Goal: Information Seeking & Learning: Learn about a topic

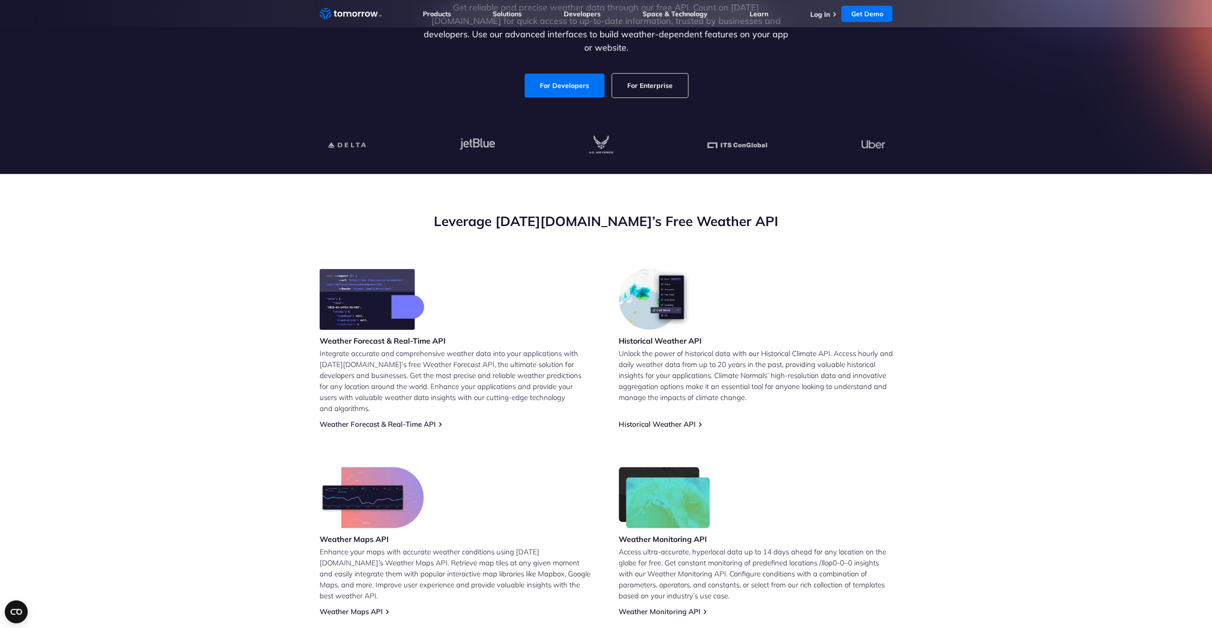
scroll to position [191, 0]
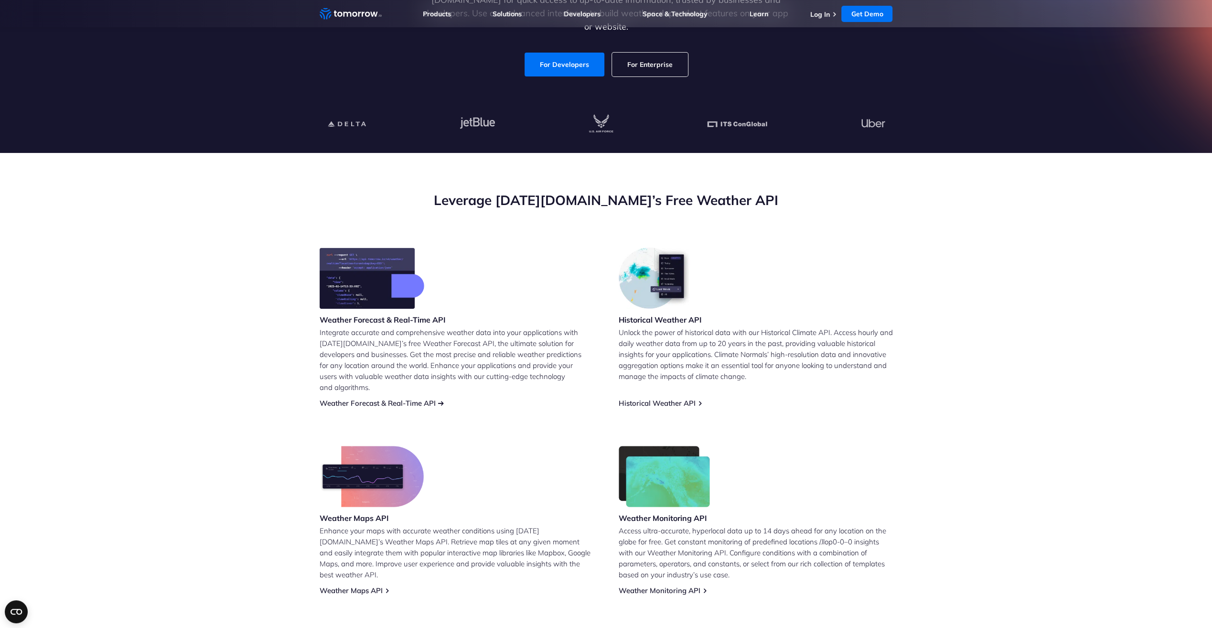
click at [434, 398] on link "Weather Forecast & Real-Time API" at bounding box center [378, 402] width 116 height 9
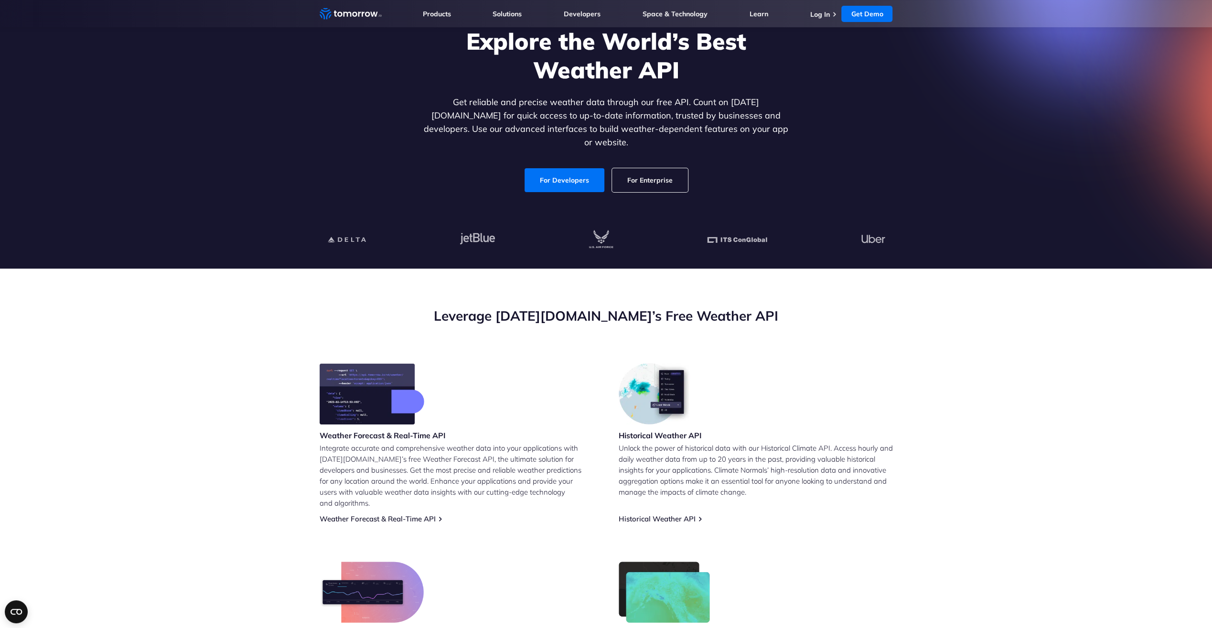
scroll to position [143, 0]
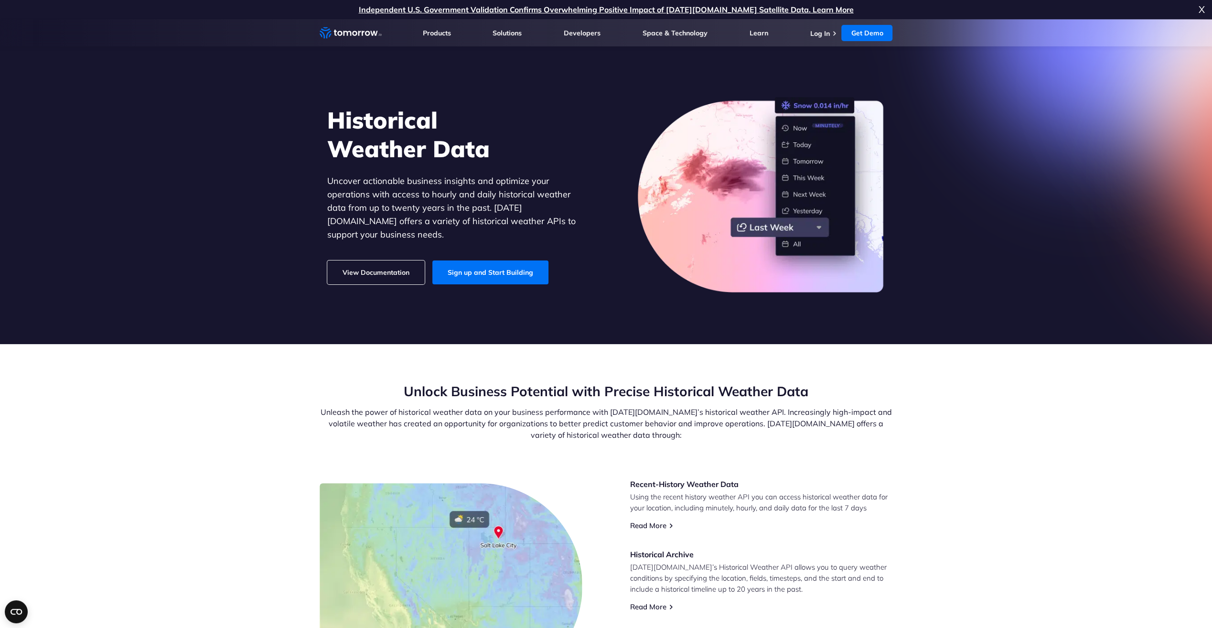
click at [261, 254] on section "Historical Weather Data Uncover actionable business insights and optimize your …" at bounding box center [606, 181] width 1212 height 325
click at [490, 274] on link "Sign up and Start Building" at bounding box center [490, 272] width 116 height 24
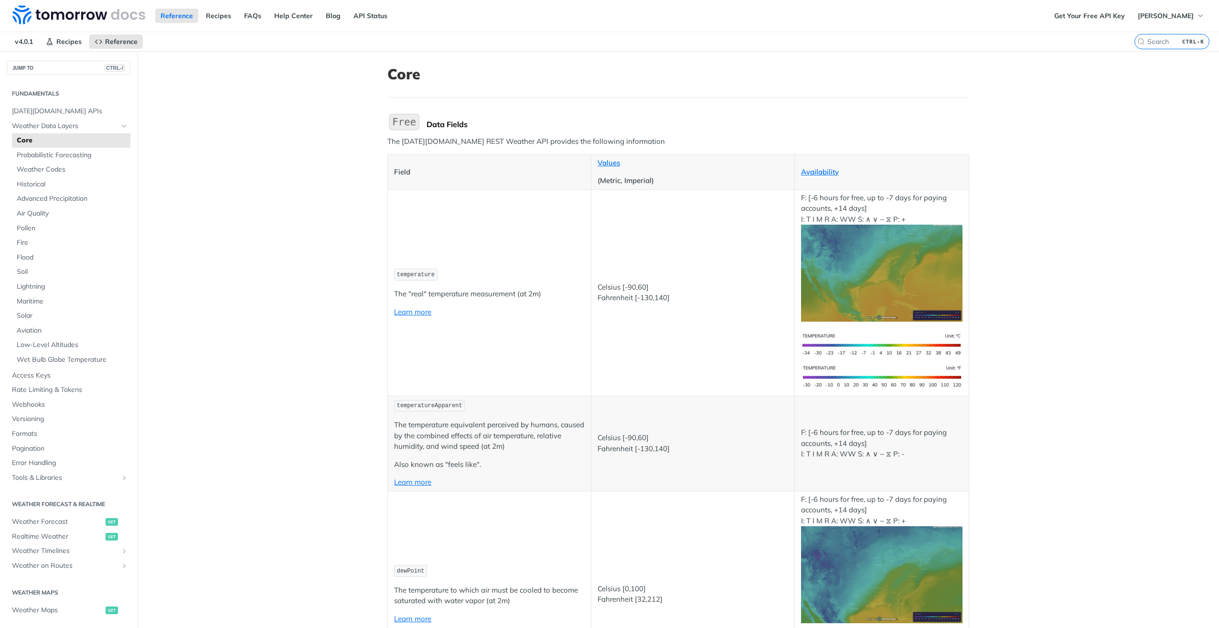
click at [897, 306] on img "Expand image" at bounding box center [881, 273] width 161 height 97
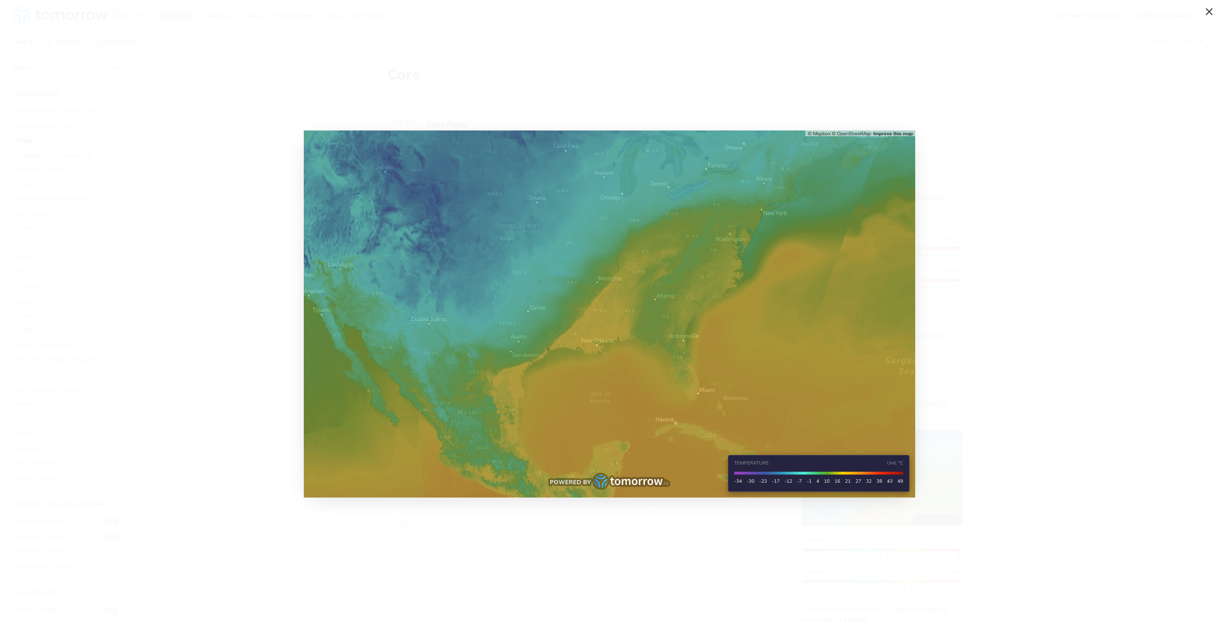
click at [931, 146] on span "Collapse image" at bounding box center [609, 314] width 1219 height 628
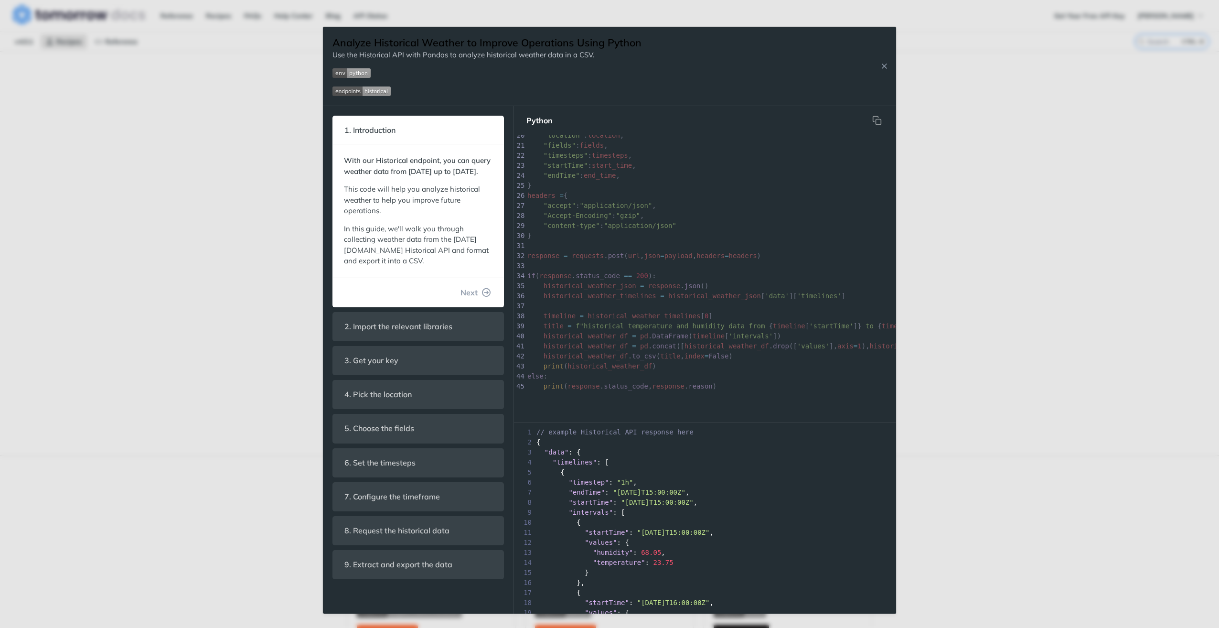
scroll to position [204, 0]
click at [480, 302] on button "Next" at bounding box center [476, 292] width 46 height 19
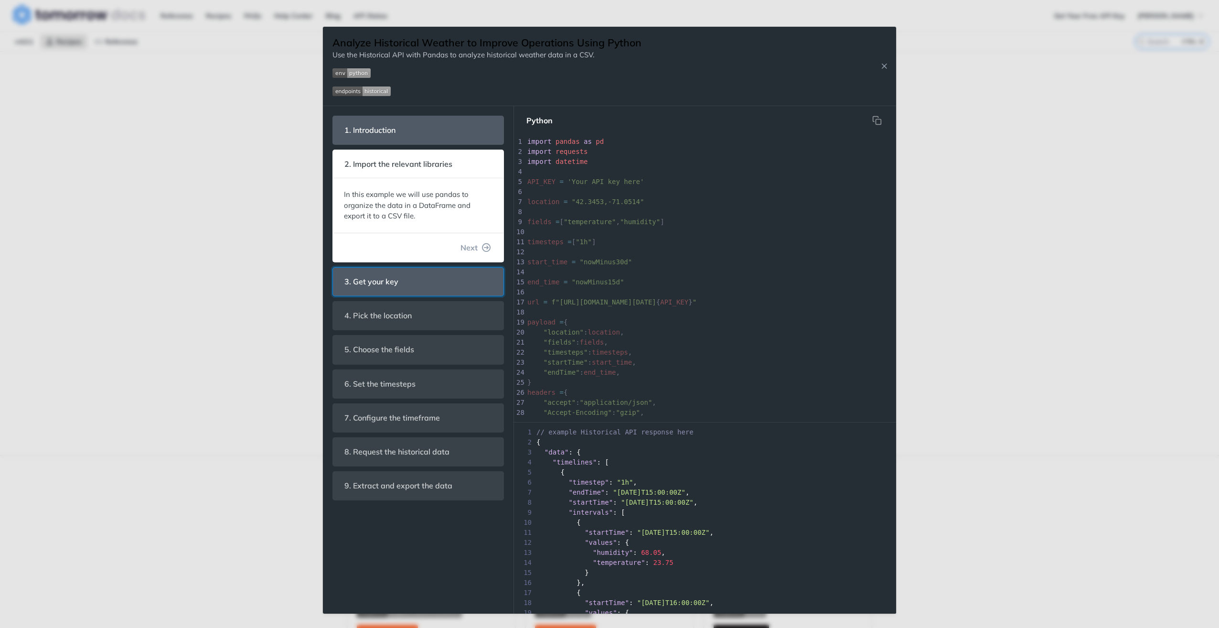
click at [456, 287] on header "3. Get your key" at bounding box center [418, 282] width 171 height 28
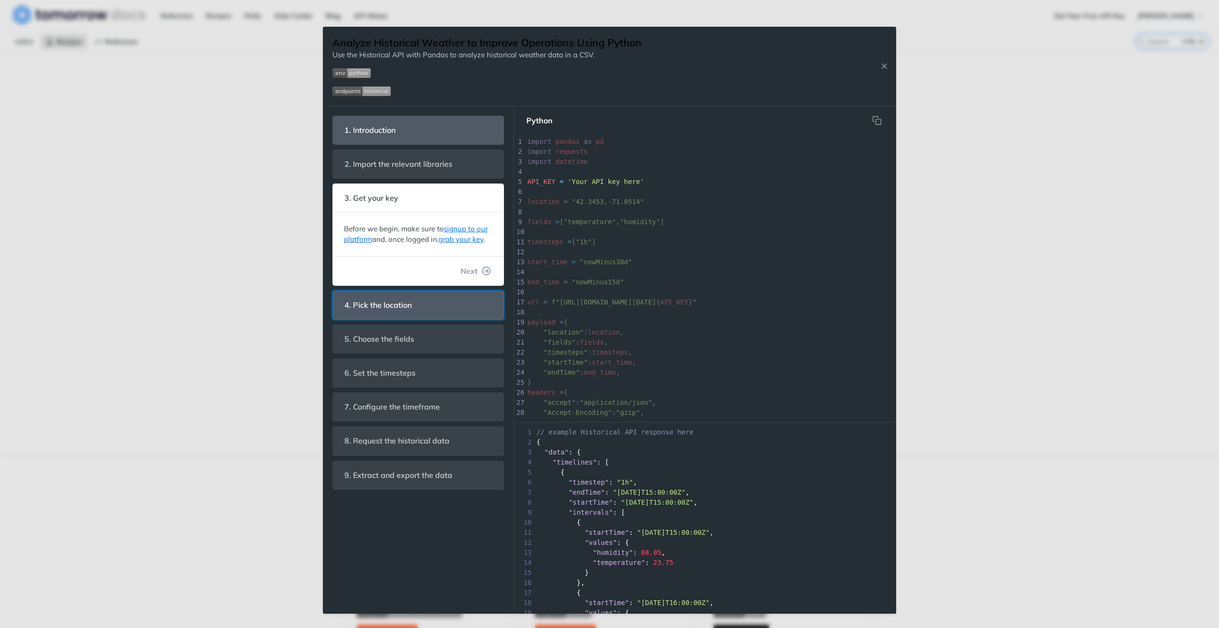
click at [438, 309] on header "4. Pick the location" at bounding box center [418, 305] width 171 height 28
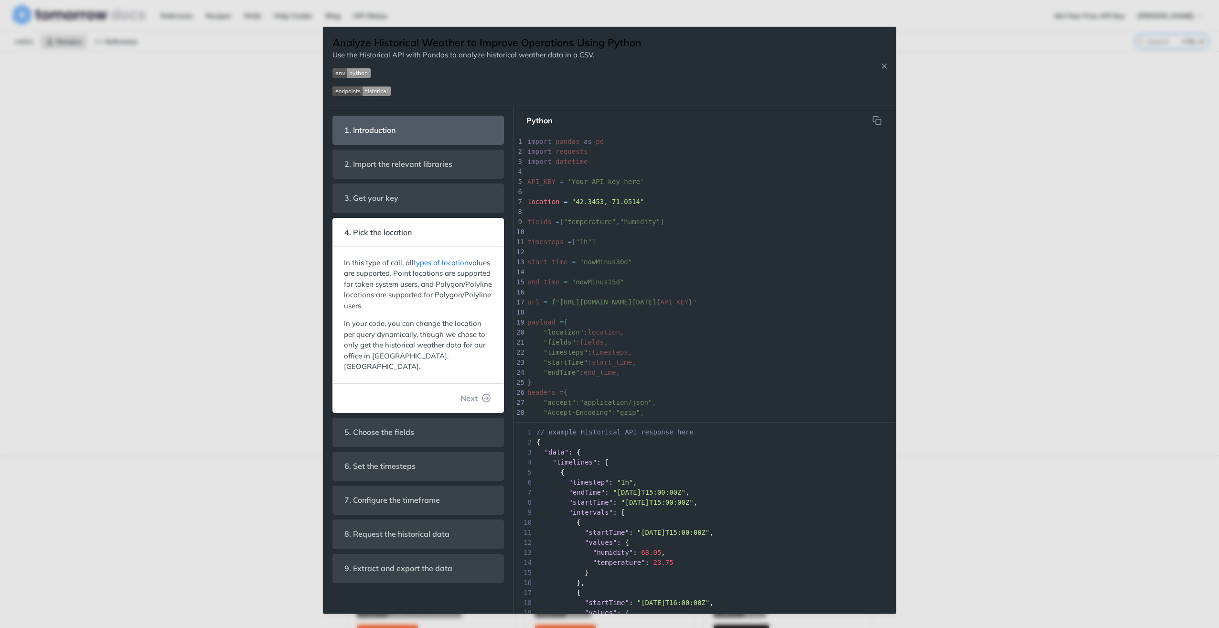
click at [397, 436] on div "1. Introduction With our Historical endpoint, you can query weather data from J…" at bounding box center [419, 349] width 172 height 467
click at [397, 425] on span "5. Choose the fields" at bounding box center [379, 432] width 83 height 19
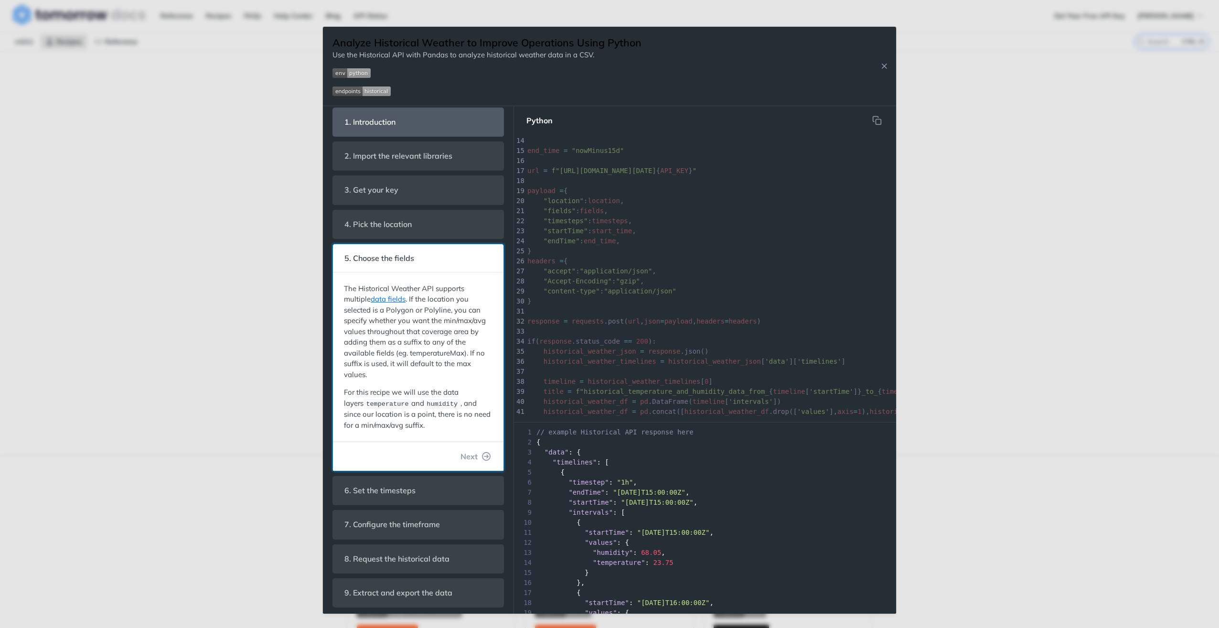
scroll to position [204, 0]
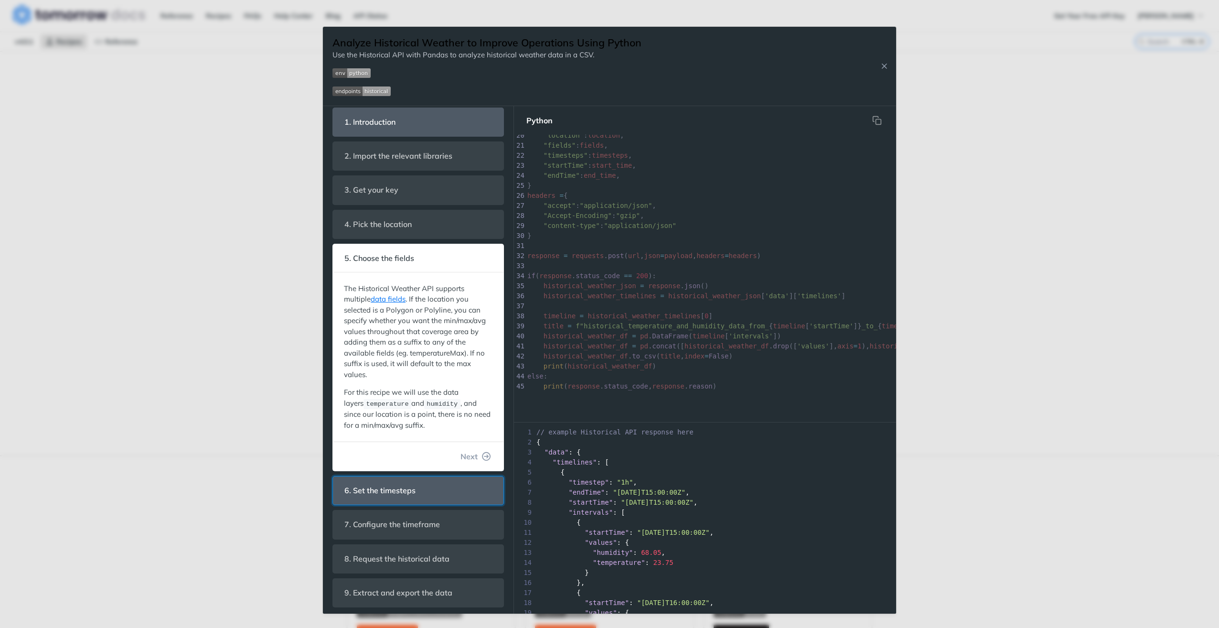
click at [371, 498] on header "6. Set the timesteps" at bounding box center [418, 490] width 171 height 28
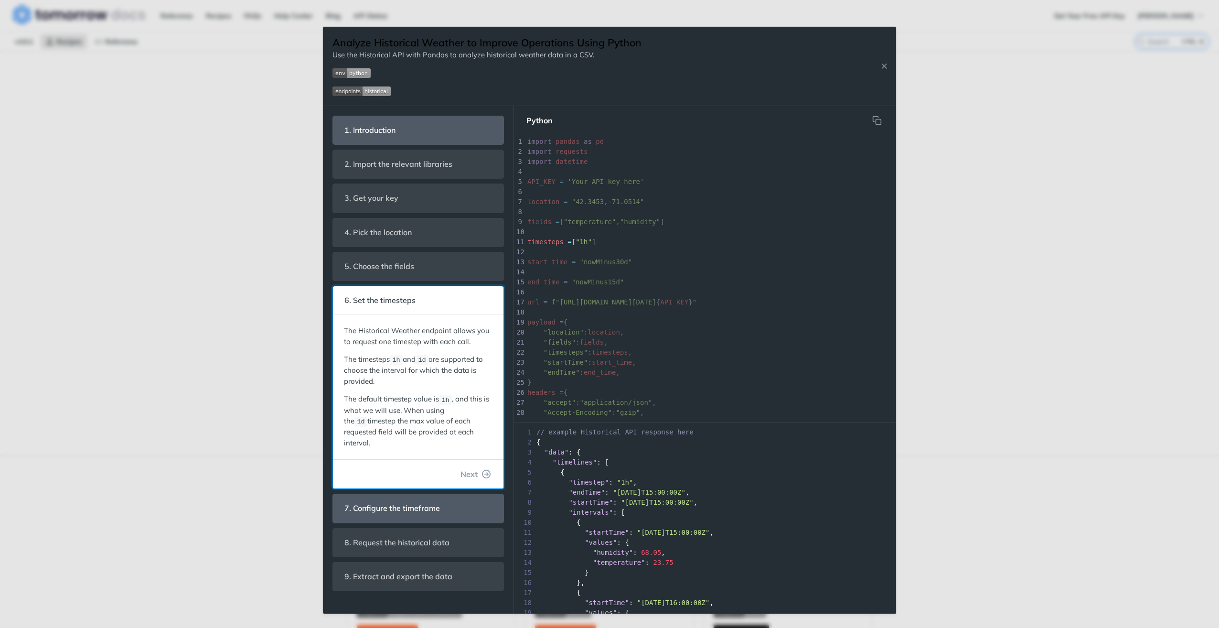
scroll to position [0, 0]
drag, startPoint x: 422, startPoint y: 483, endPoint x: 476, endPoint y: 429, distance: 77.0
click at [422, 494] on header "7. Configure the timeframe" at bounding box center [418, 508] width 171 height 28
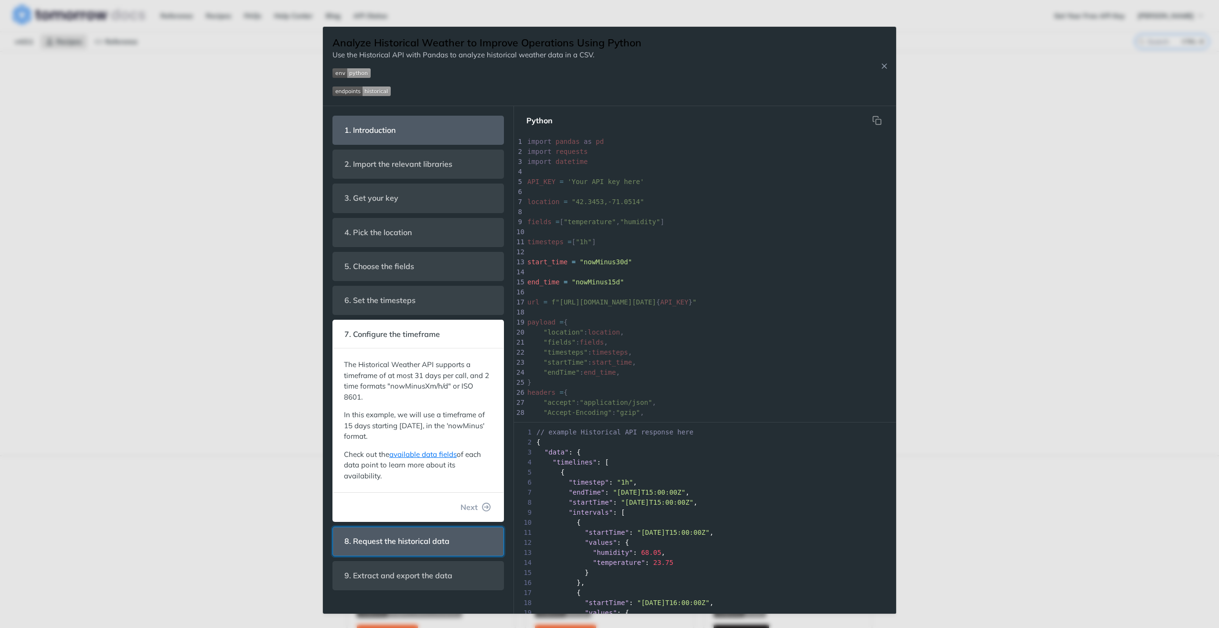
click at [377, 534] on span "8. Request the historical data" at bounding box center [397, 541] width 118 height 19
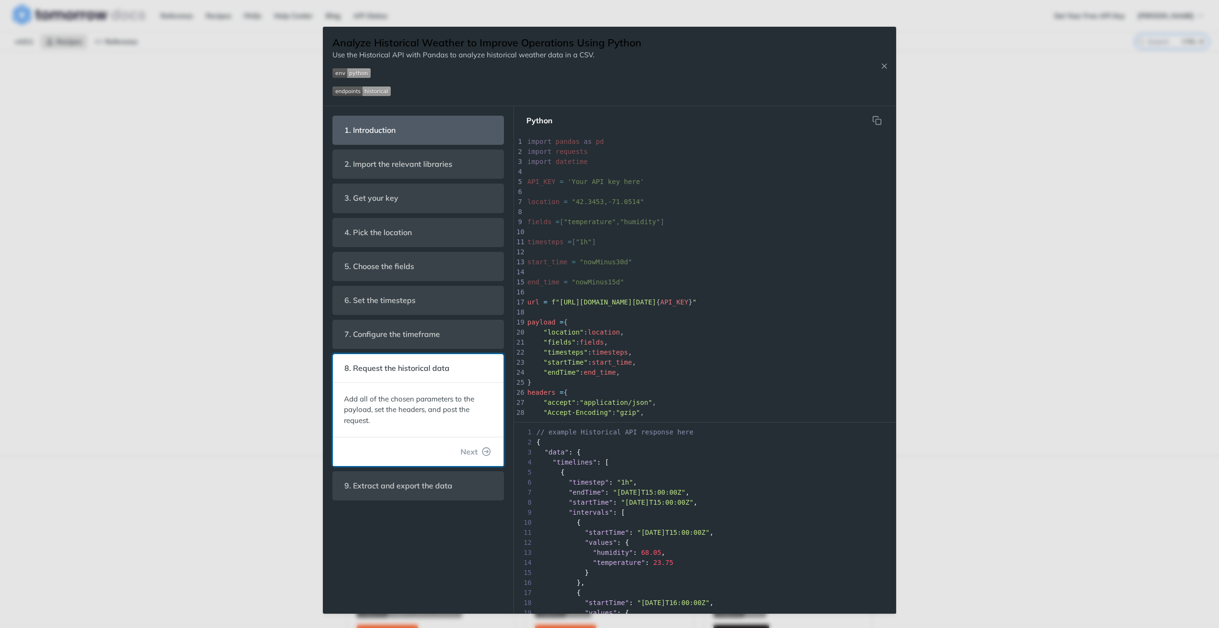
scroll to position [92, 0]
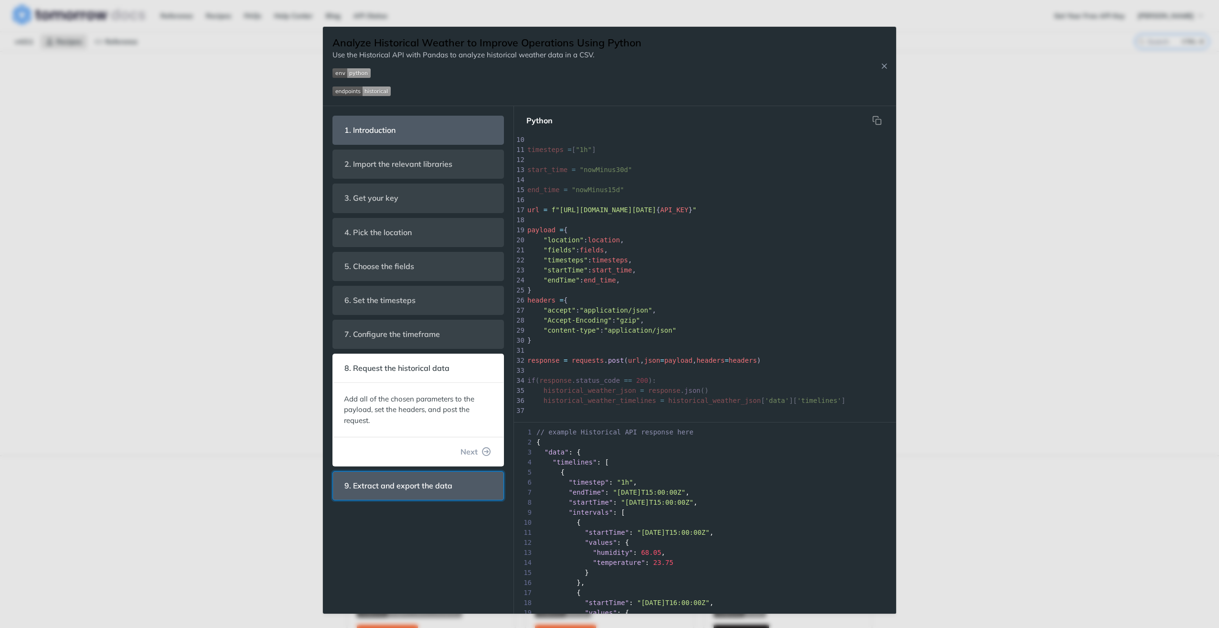
click at [376, 481] on span "9. Extract and export the data" at bounding box center [398, 485] width 121 height 19
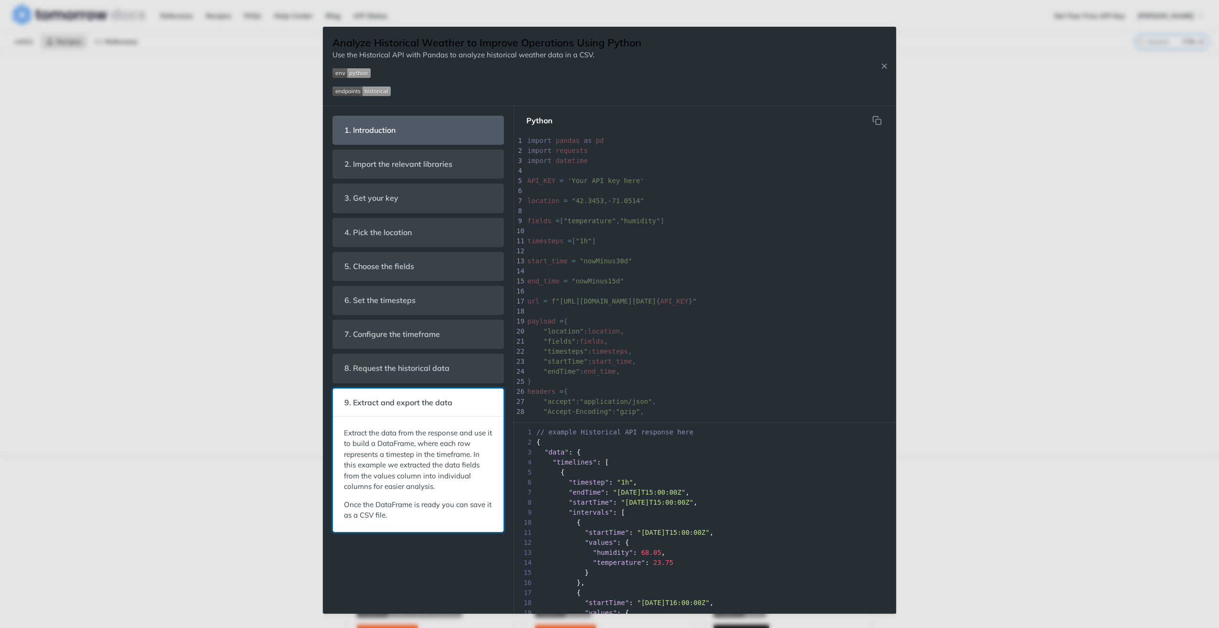
scroll to position [0, 0]
click at [880, 117] on icon "hidden" at bounding box center [877, 121] width 10 height 10
click at [881, 120] on icon "hidden" at bounding box center [877, 121] width 10 height 10
click at [881, 64] on icon "Close Recipe" at bounding box center [884, 66] width 9 height 9
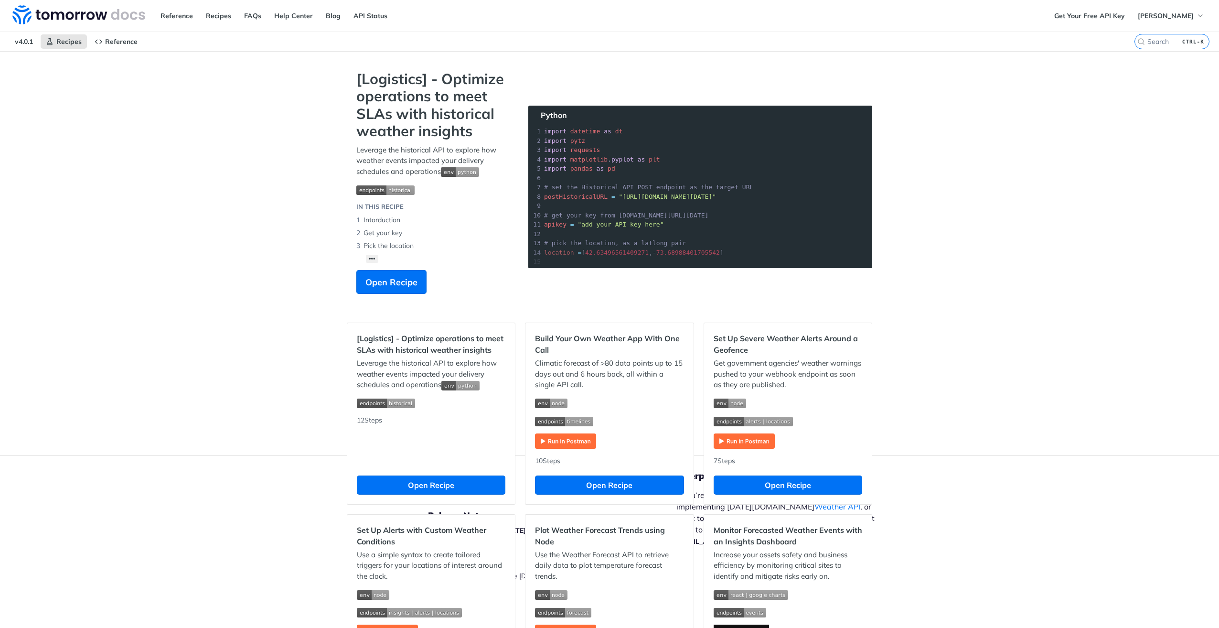
click at [1199, 26] on div "Get Your Free API Key Shubham Jamdade" at bounding box center [1134, 16] width 170 height 32
click at [1196, 22] on button "[PERSON_NAME]" at bounding box center [1171, 16] width 77 height 14
